Goal: Task Accomplishment & Management: Manage account settings

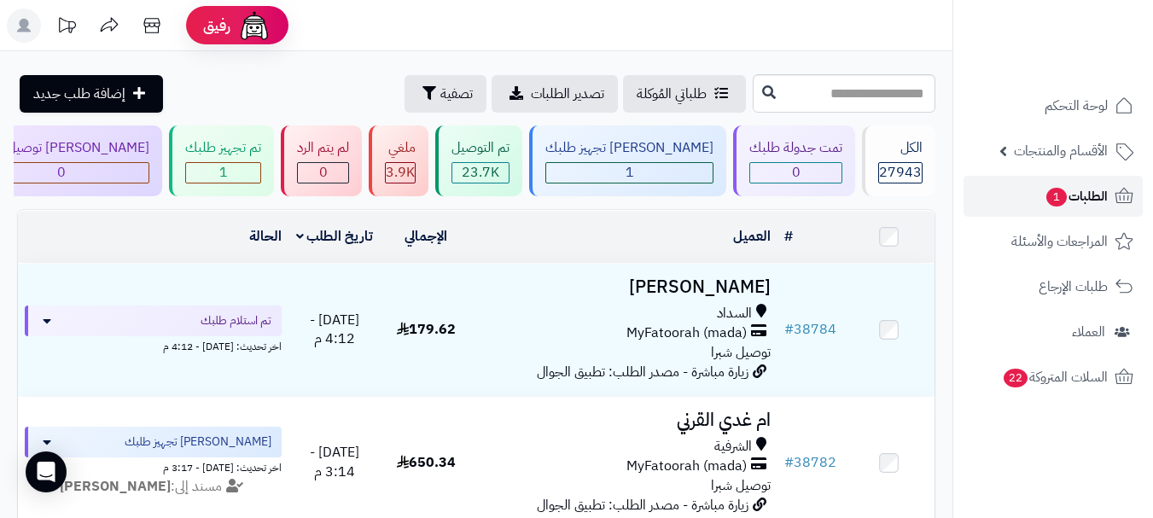
click at [1074, 200] on span "الطلبات 1" at bounding box center [1075, 196] width 63 height 24
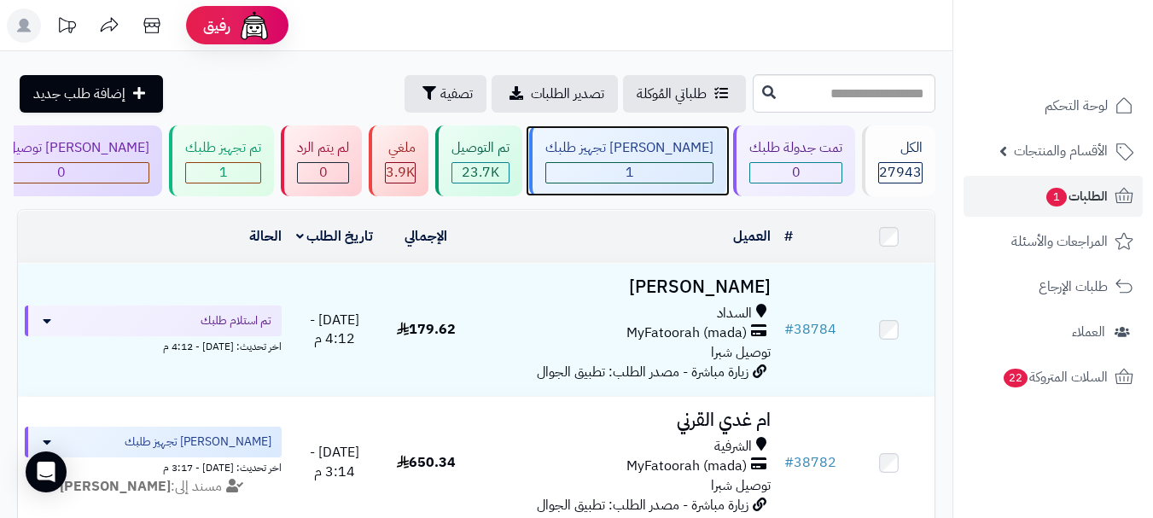
click at [634, 173] on span "1" at bounding box center [629, 172] width 9 height 20
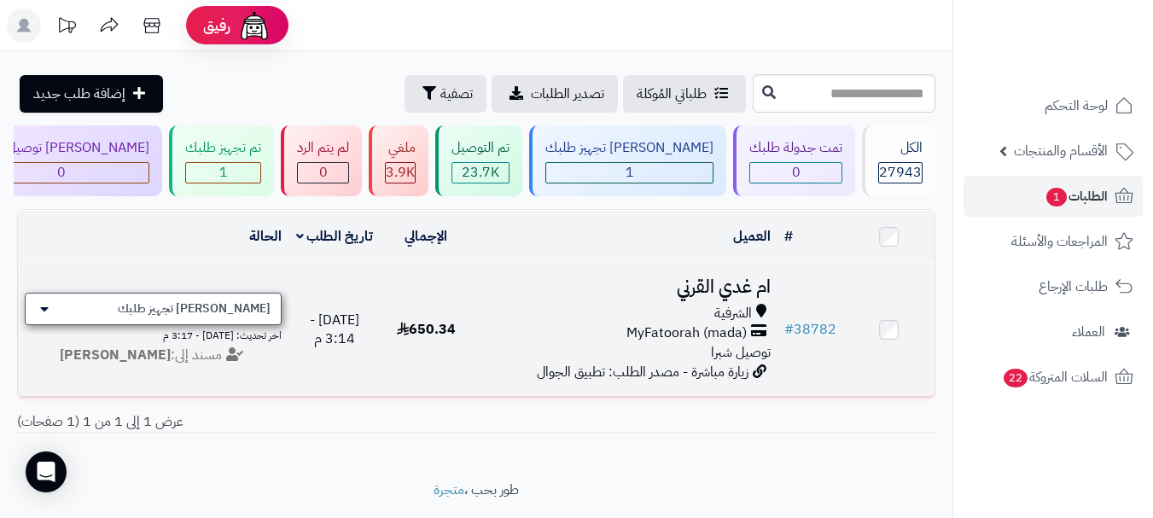
click at [260, 314] on span "[PERSON_NAME] تجهيز طلبك" at bounding box center [194, 308] width 153 height 17
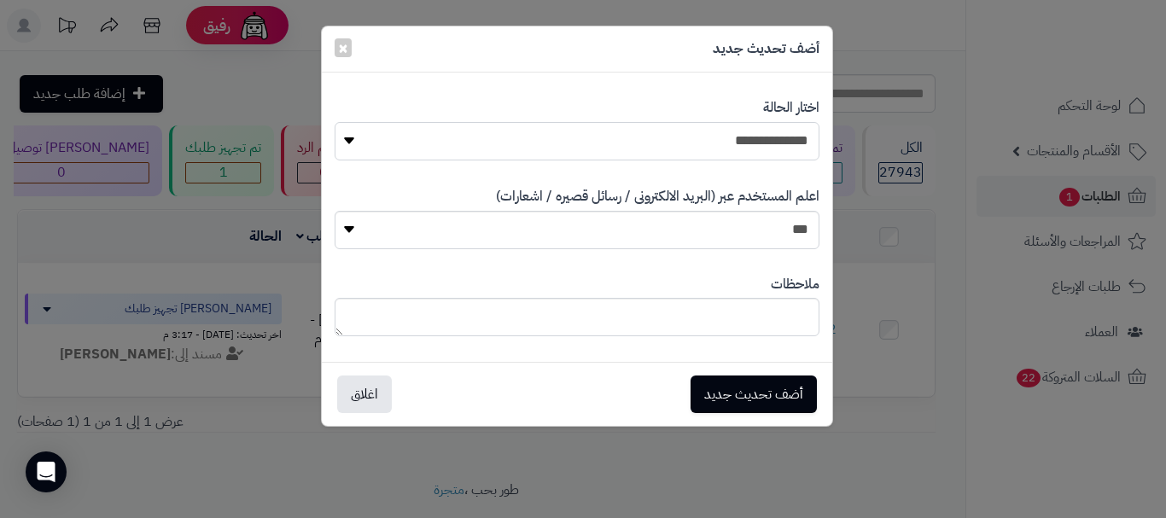
click at [741, 142] on select "**********" at bounding box center [576, 141] width 485 height 38
select select "**"
click at [334, 122] on select "**********" at bounding box center [576, 141] width 485 height 38
click at [753, 384] on button "أضف تحديث جديد" at bounding box center [753, 394] width 126 height 38
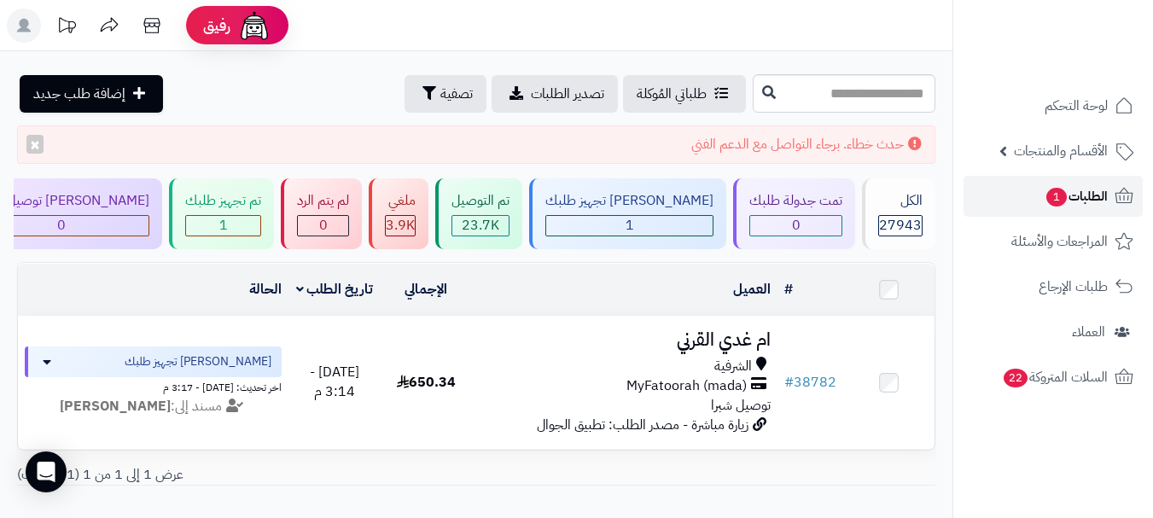
click at [1084, 204] on span "الطلبات 1" at bounding box center [1075, 196] width 63 height 24
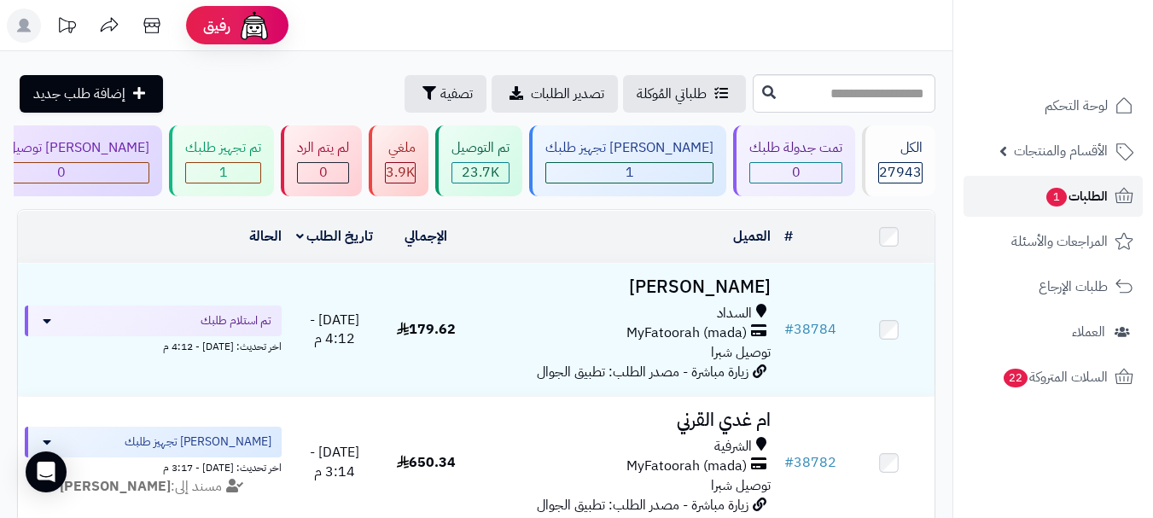
click at [1073, 200] on span "الطلبات 1" at bounding box center [1075, 196] width 63 height 24
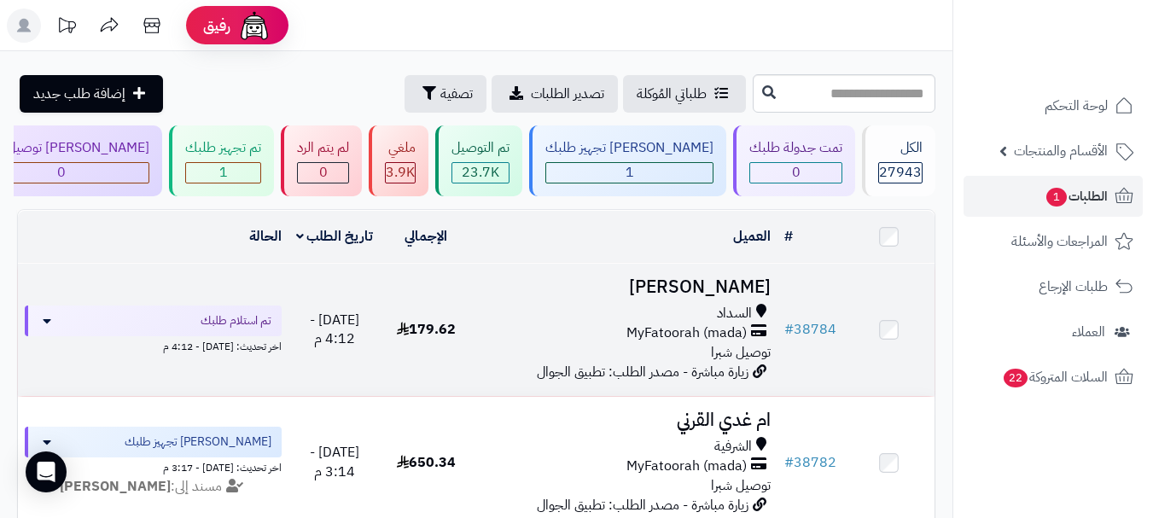
click at [695, 336] on span "MyFatoorah (mada)" at bounding box center [686, 333] width 120 height 20
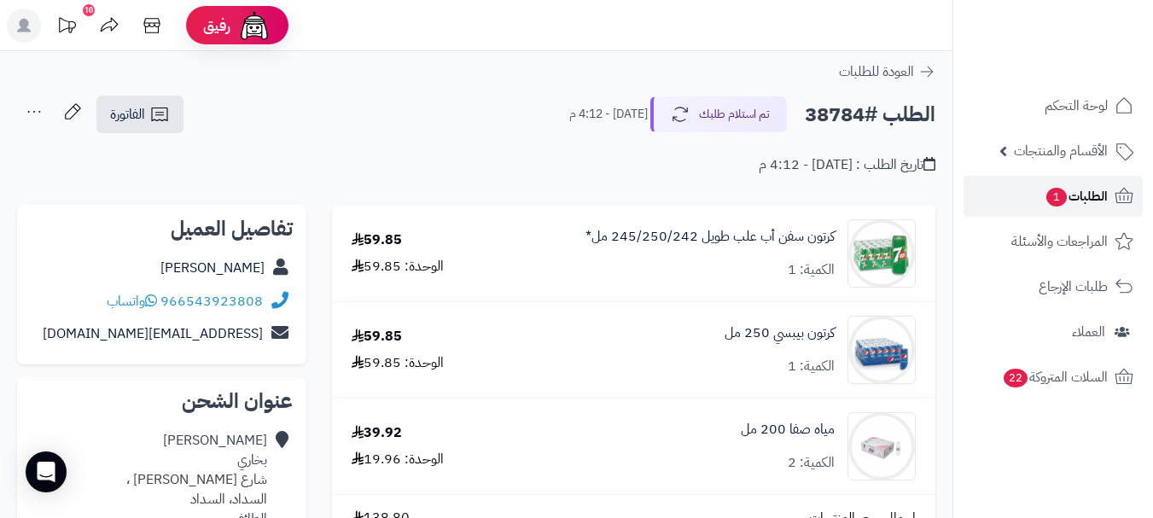
click at [1046, 194] on span "1" at bounding box center [1056, 197] width 20 height 19
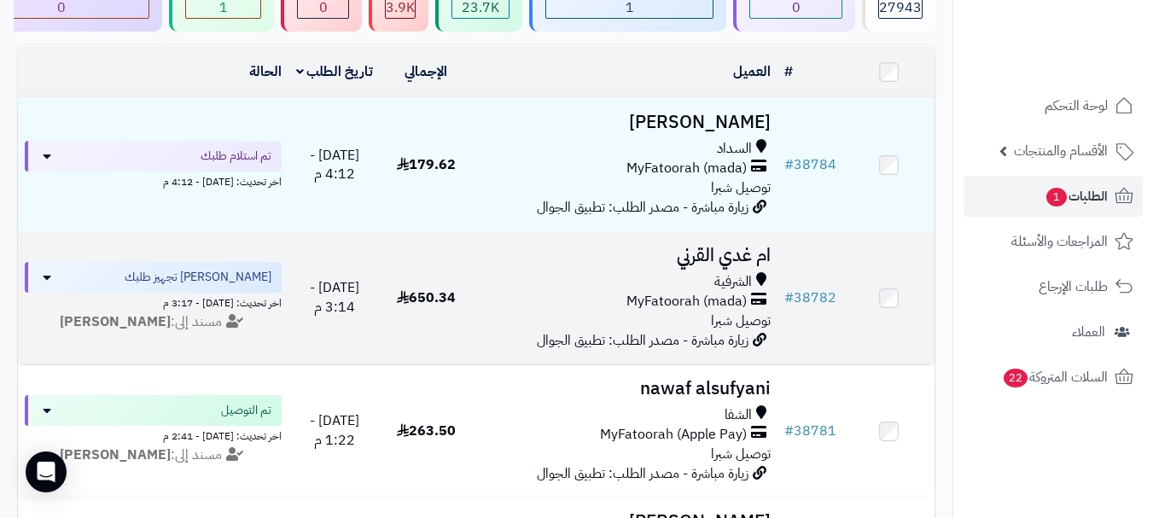
scroll to position [171, 0]
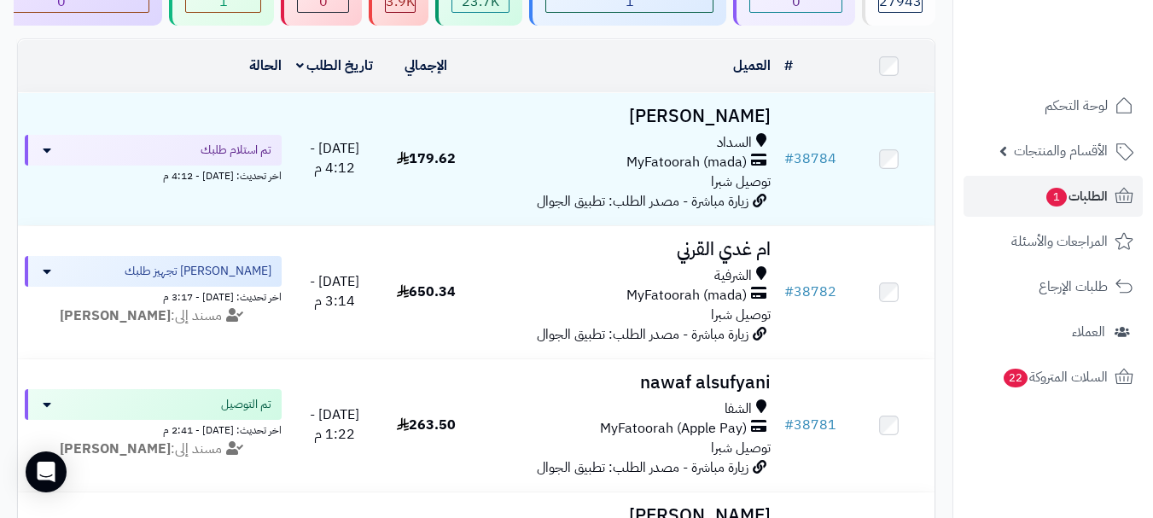
scroll to position [256, 0]
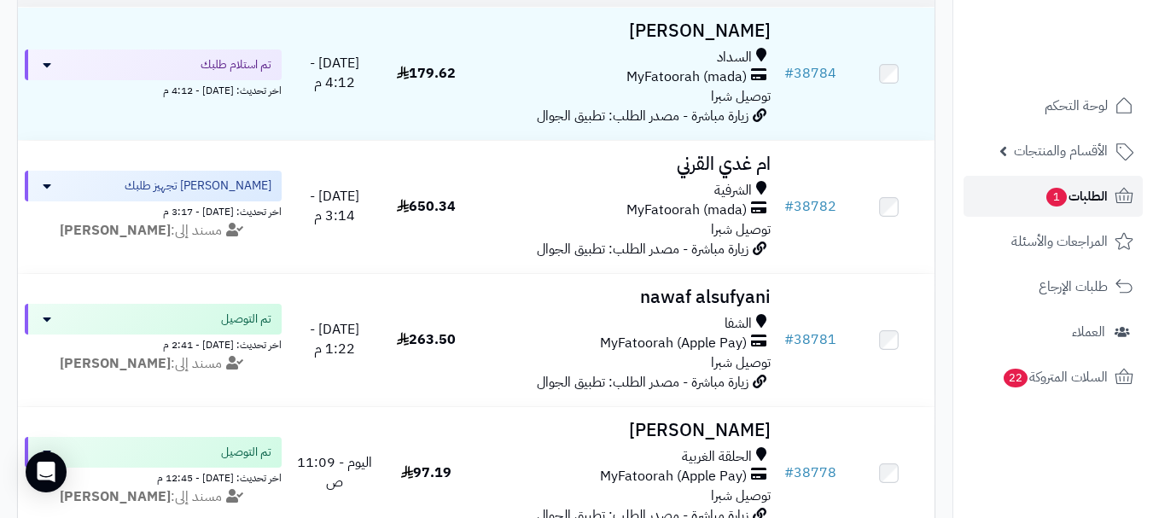
click at [1063, 195] on span "1" at bounding box center [1056, 197] width 20 height 19
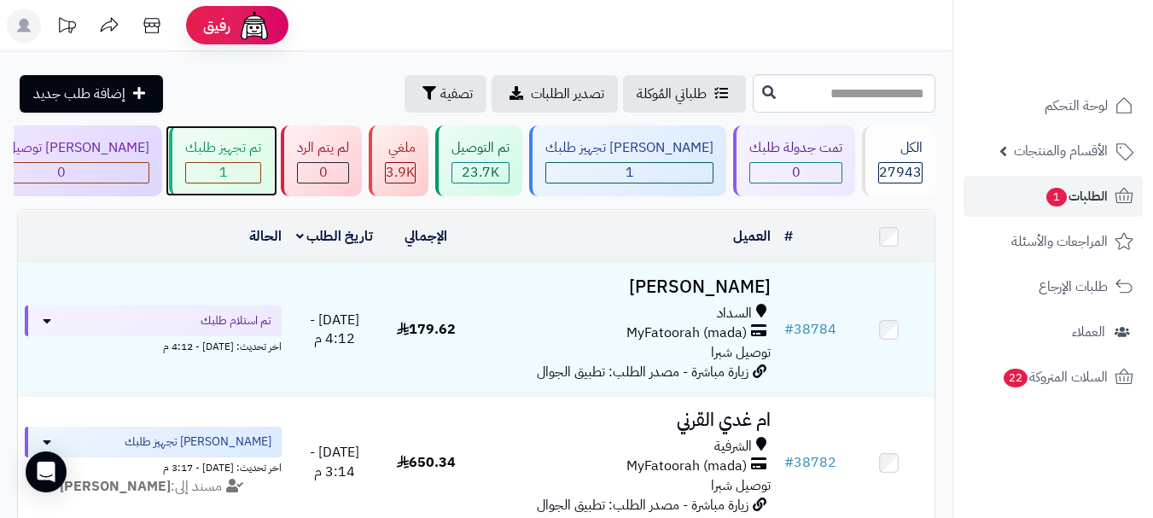
click at [260, 172] on div "1" at bounding box center [223, 173] width 74 height 20
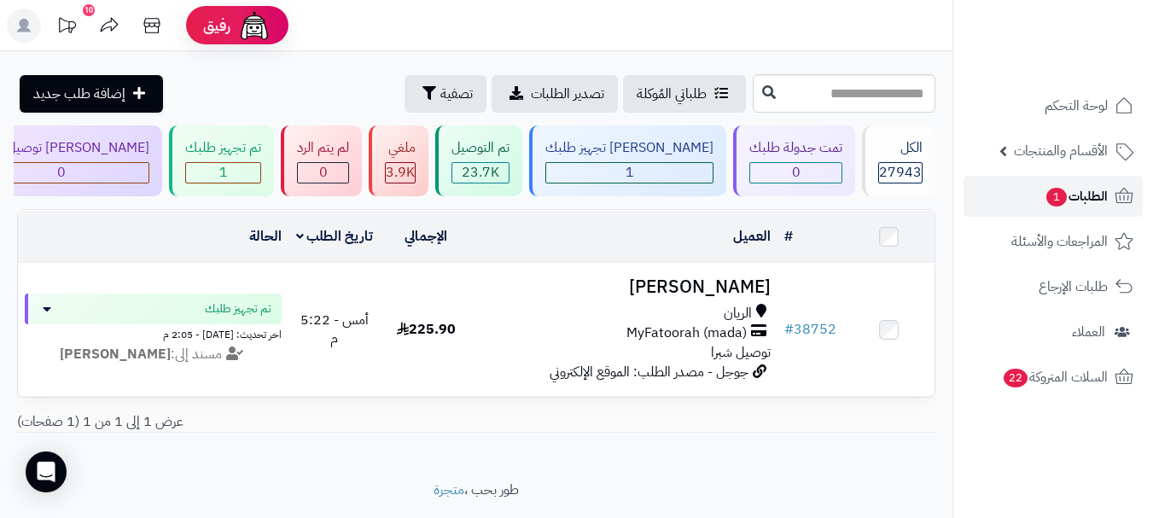
click at [1067, 193] on span "الطلبات 1" at bounding box center [1075, 196] width 63 height 24
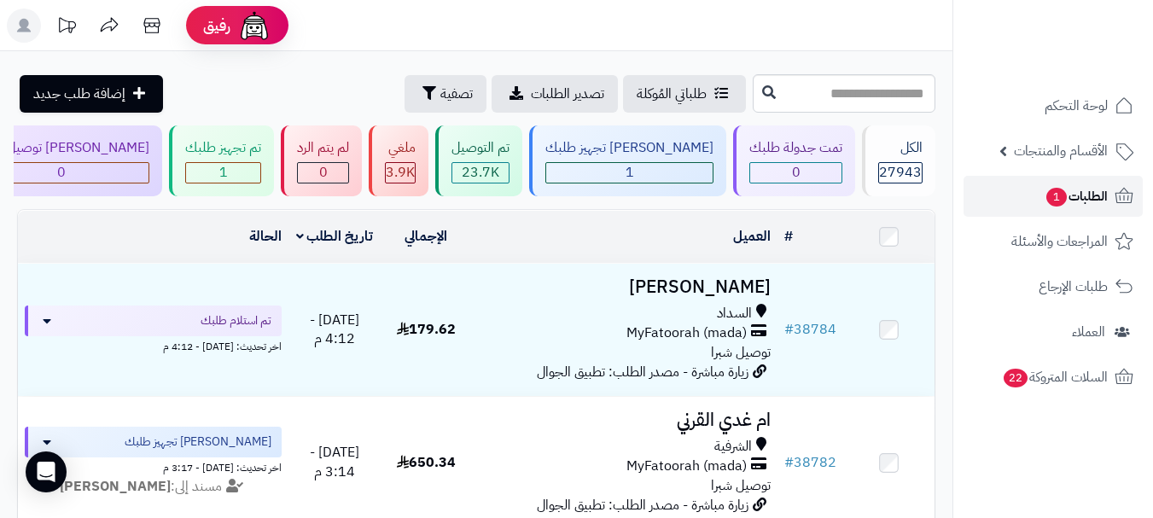
click at [1088, 192] on span "الطلبات 1" at bounding box center [1075, 196] width 63 height 24
click at [1102, 192] on span "الطلبات 1" at bounding box center [1075, 196] width 63 height 24
drag, startPoint x: 0, startPoint y: 0, endPoint x: 1099, endPoint y: 193, distance: 1115.8
click at [1102, 193] on span "الطلبات 1" at bounding box center [1075, 196] width 63 height 24
click at [1083, 201] on span "الطلبات 1" at bounding box center [1075, 196] width 63 height 24
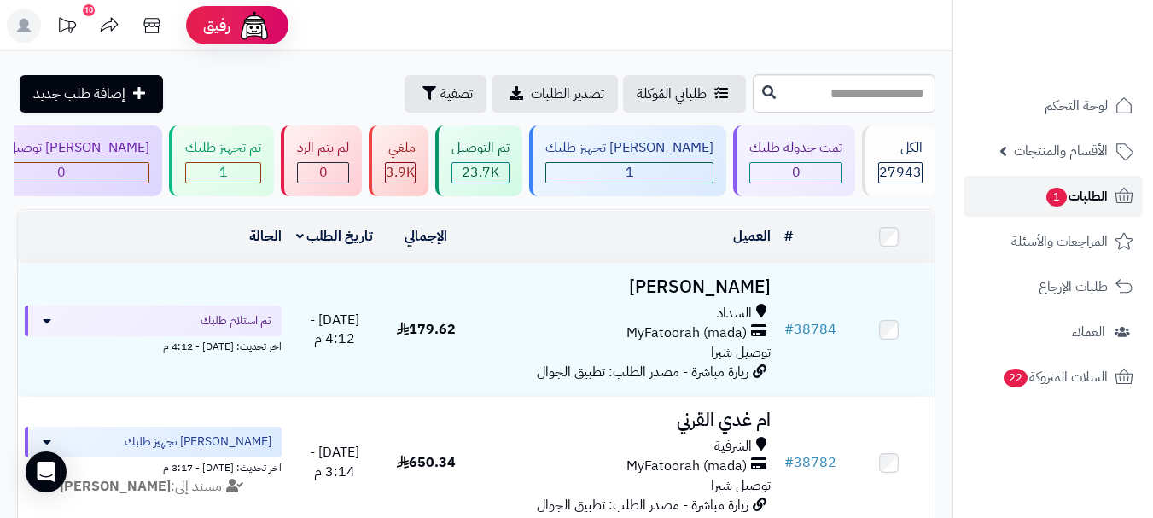
click at [1092, 206] on span "الطلبات 1" at bounding box center [1075, 196] width 63 height 24
click at [1106, 219] on ul "لوحة التحكم الأقسام والمنتجات المنتجات الأقسام الماركات مواصفات المنتجات مواصفا…" at bounding box center [1053, 241] width 200 height 312
click at [1108, 185] on link "الطلبات 1" at bounding box center [1052, 196] width 179 height 41
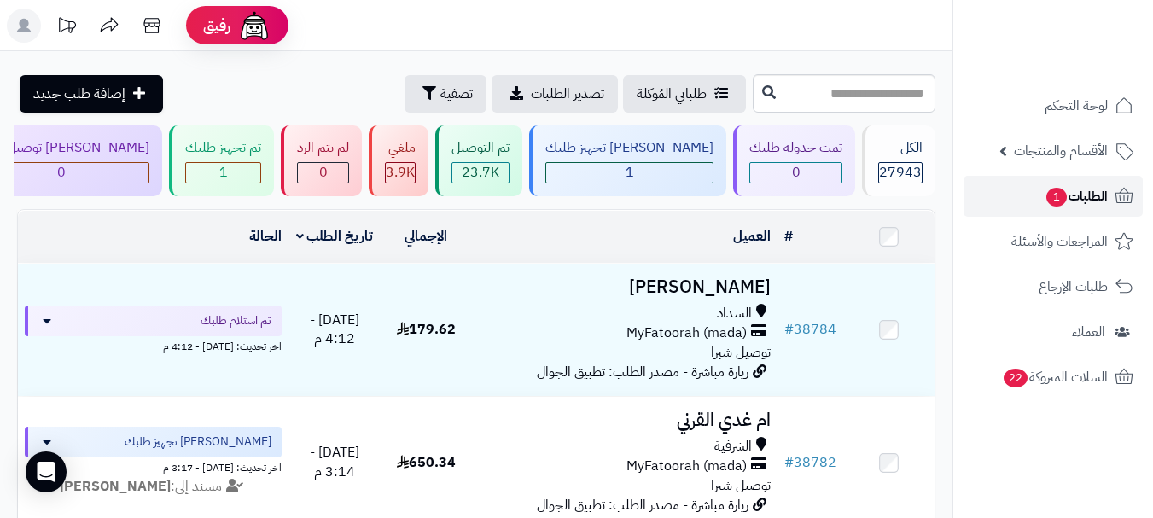
click at [1062, 206] on span "الطلبات 1" at bounding box center [1075, 196] width 63 height 24
click at [1061, 205] on span "1" at bounding box center [1056, 197] width 20 height 19
click at [1061, 205] on span "الطلبات 1" at bounding box center [1075, 196] width 63 height 24
click at [1068, 201] on span "الطلبات 1" at bounding box center [1075, 196] width 63 height 24
click at [1062, 189] on span "الطلبات 1" at bounding box center [1075, 196] width 63 height 24
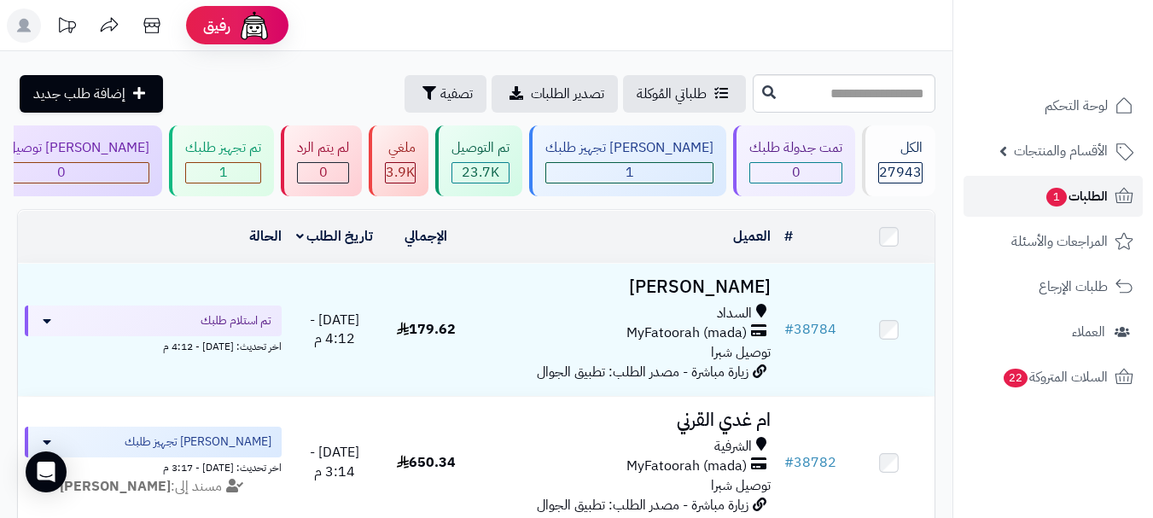
click at [1079, 190] on span "الطلبات 1" at bounding box center [1075, 196] width 63 height 24
click at [1091, 203] on span "الطلبات" at bounding box center [1087, 196] width 39 height 24
click at [1103, 201] on span "الطلبات" at bounding box center [1087, 196] width 39 height 24
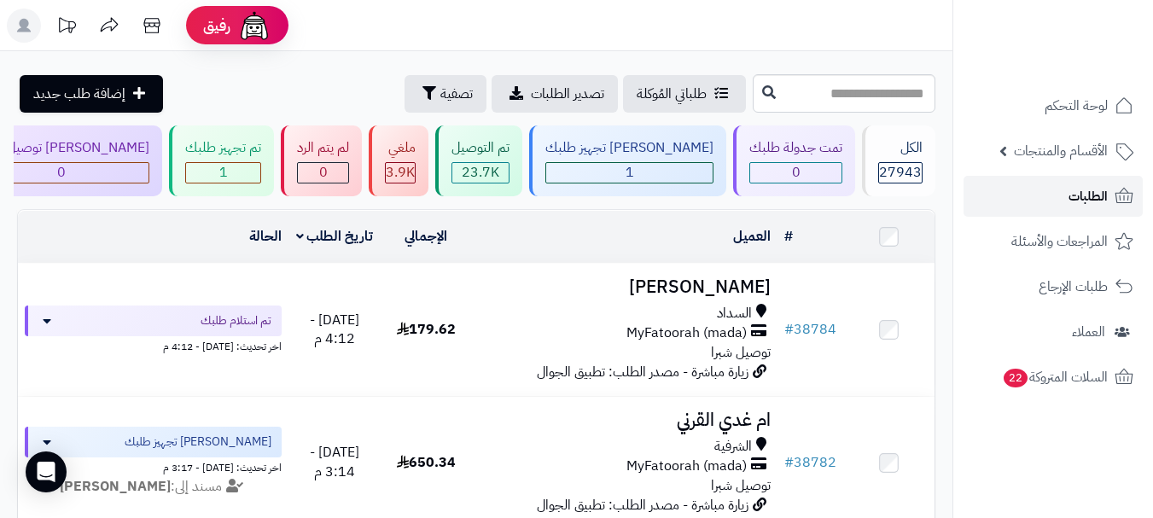
click at [1096, 199] on span "الطلبات" at bounding box center [1087, 196] width 39 height 24
click at [1085, 198] on span "الطلبات" at bounding box center [1087, 196] width 39 height 24
click at [1089, 205] on span "الطلبات" at bounding box center [1087, 196] width 39 height 24
click at [1055, 192] on link "الطلبات" at bounding box center [1052, 196] width 179 height 41
click at [1082, 200] on span "الطلبات" at bounding box center [1087, 196] width 39 height 24
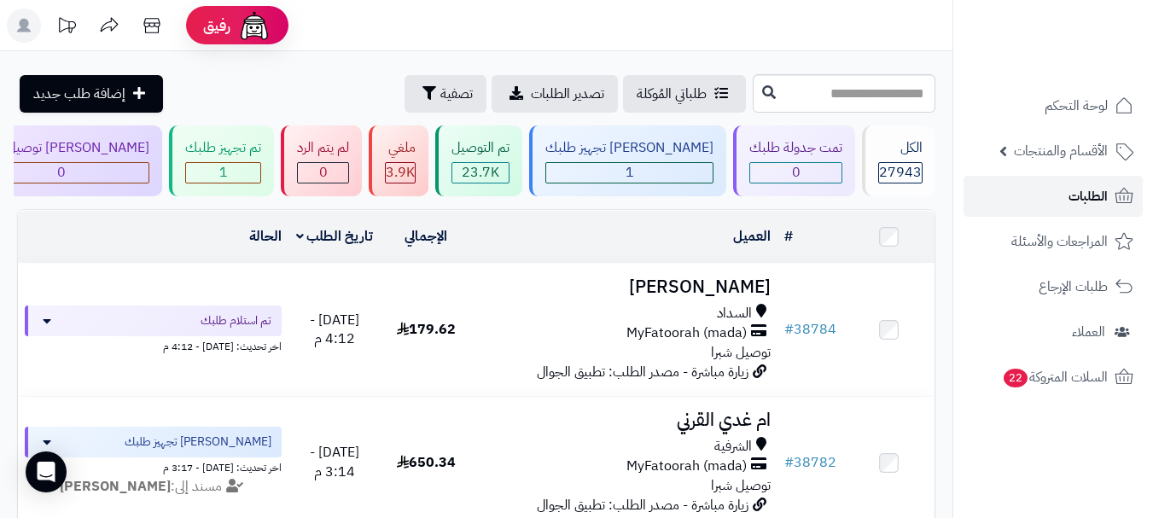
click at [1084, 199] on span "الطلبات" at bounding box center [1087, 196] width 39 height 24
click at [1076, 201] on span "الطلبات" at bounding box center [1087, 196] width 39 height 24
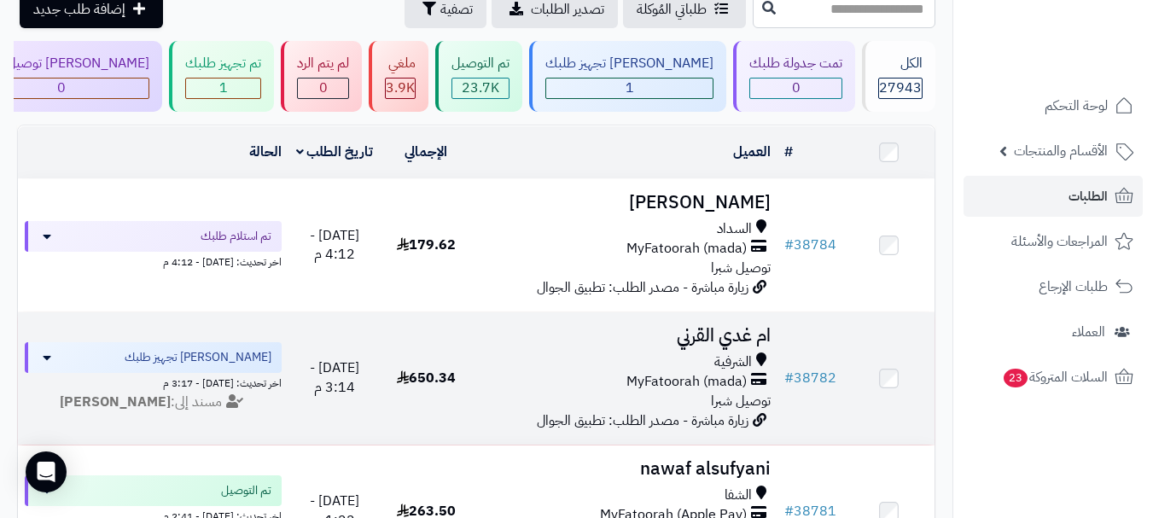
scroll to position [85, 0]
click at [702, 339] on h3 "ام غدي القرني" at bounding box center [625, 335] width 292 height 20
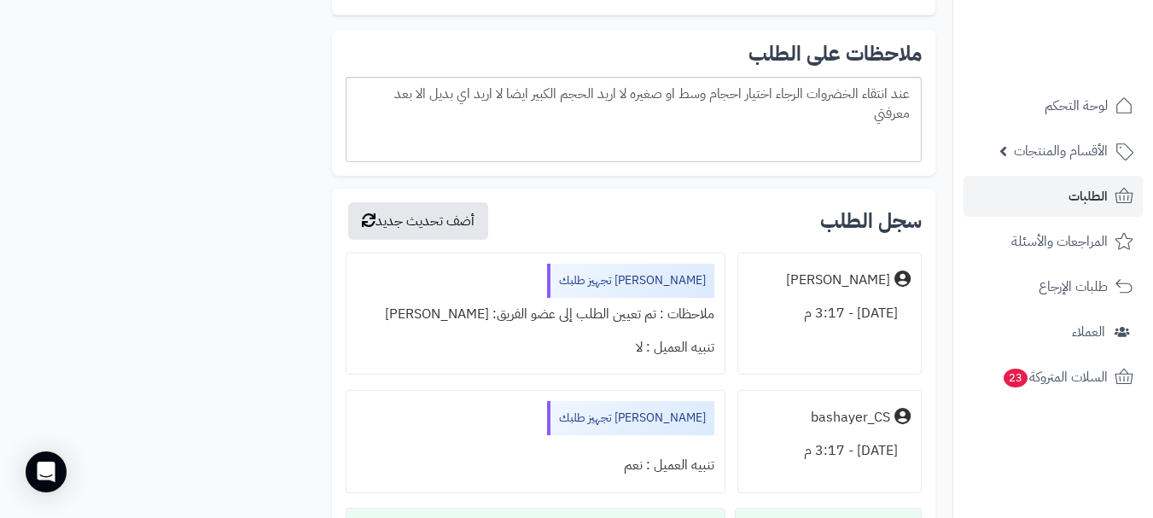
scroll to position [2816, 0]
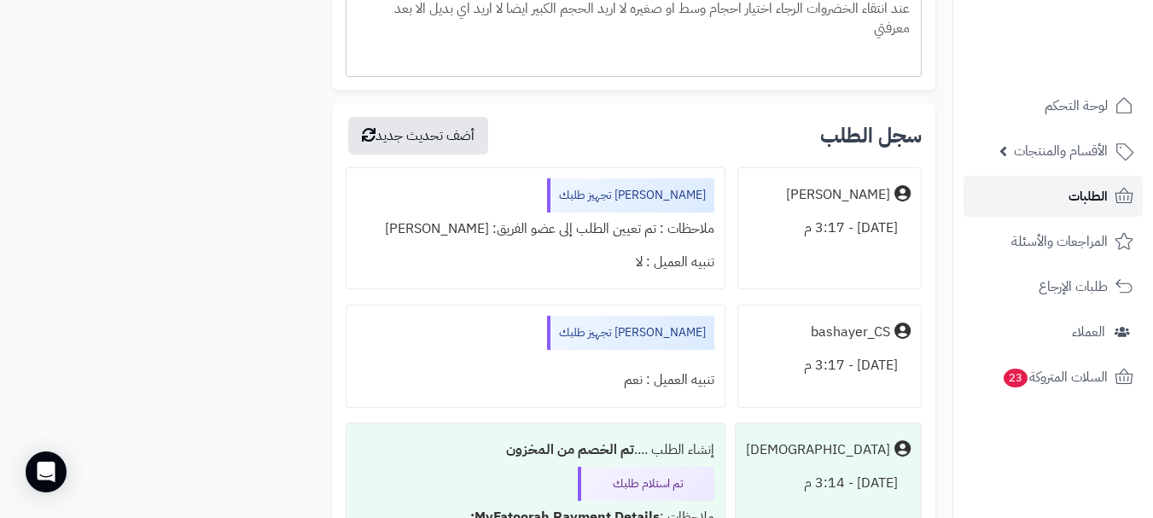
click at [1091, 205] on span "الطلبات" at bounding box center [1087, 196] width 39 height 24
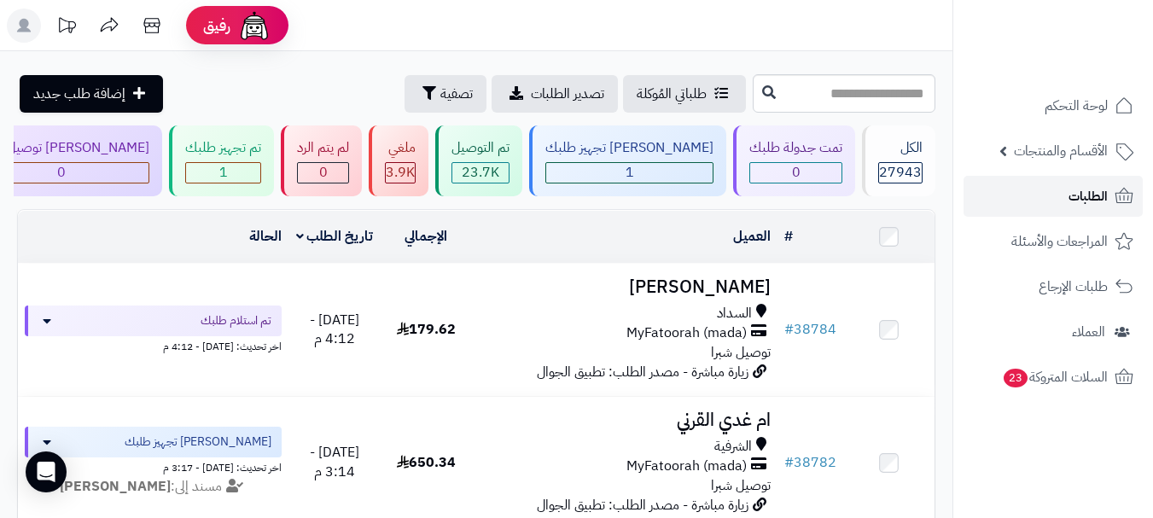
click at [1067, 196] on link "الطلبات" at bounding box center [1052, 196] width 179 height 41
click at [1070, 195] on span "الطلبات" at bounding box center [1087, 196] width 39 height 24
click at [20, 26] on icon at bounding box center [24, 26] width 14 height 14
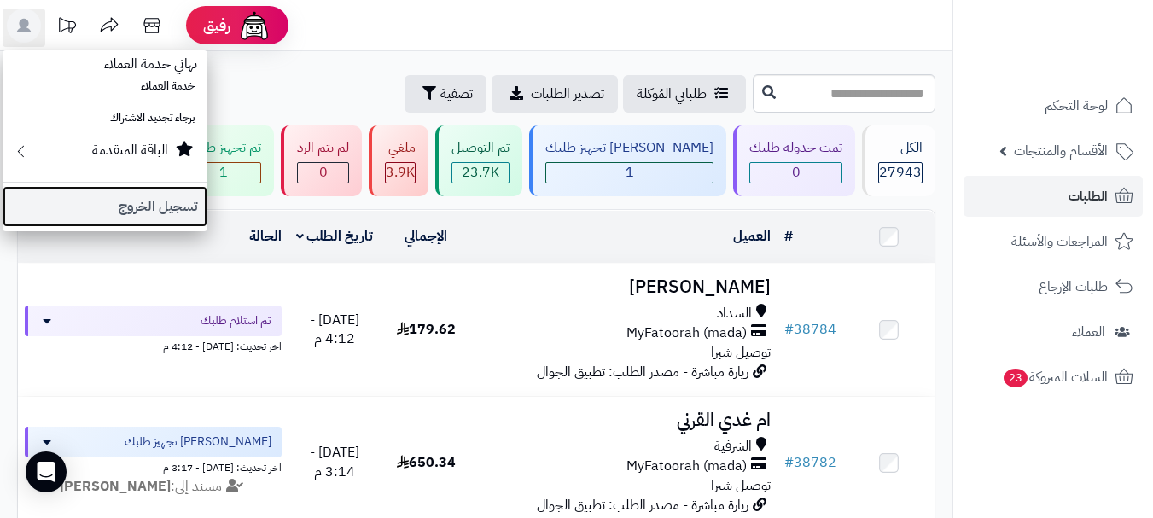
click at [148, 212] on link "تسجيل الخروج" at bounding box center [105, 206] width 205 height 41
